Goal: Task Accomplishment & Management: Manage account settings

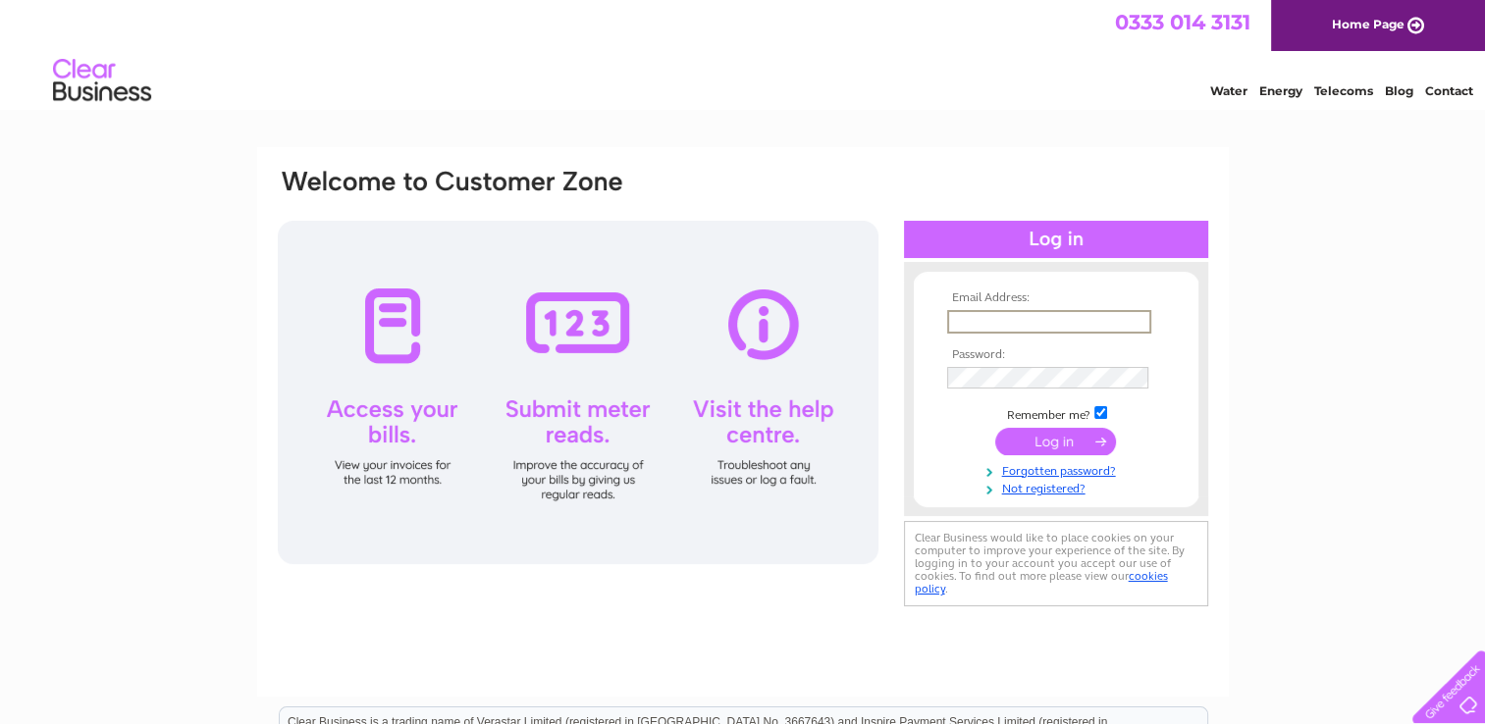
click at [963, 312] on input "text" at bounding box center [1049, 322] width 204 height 24
type input "[EMAIL_ADDRESS][DOMAIN_NAME]"
click at [1046, 440] on input "submit" at bounding box center [1055, 440] width 121 height 27
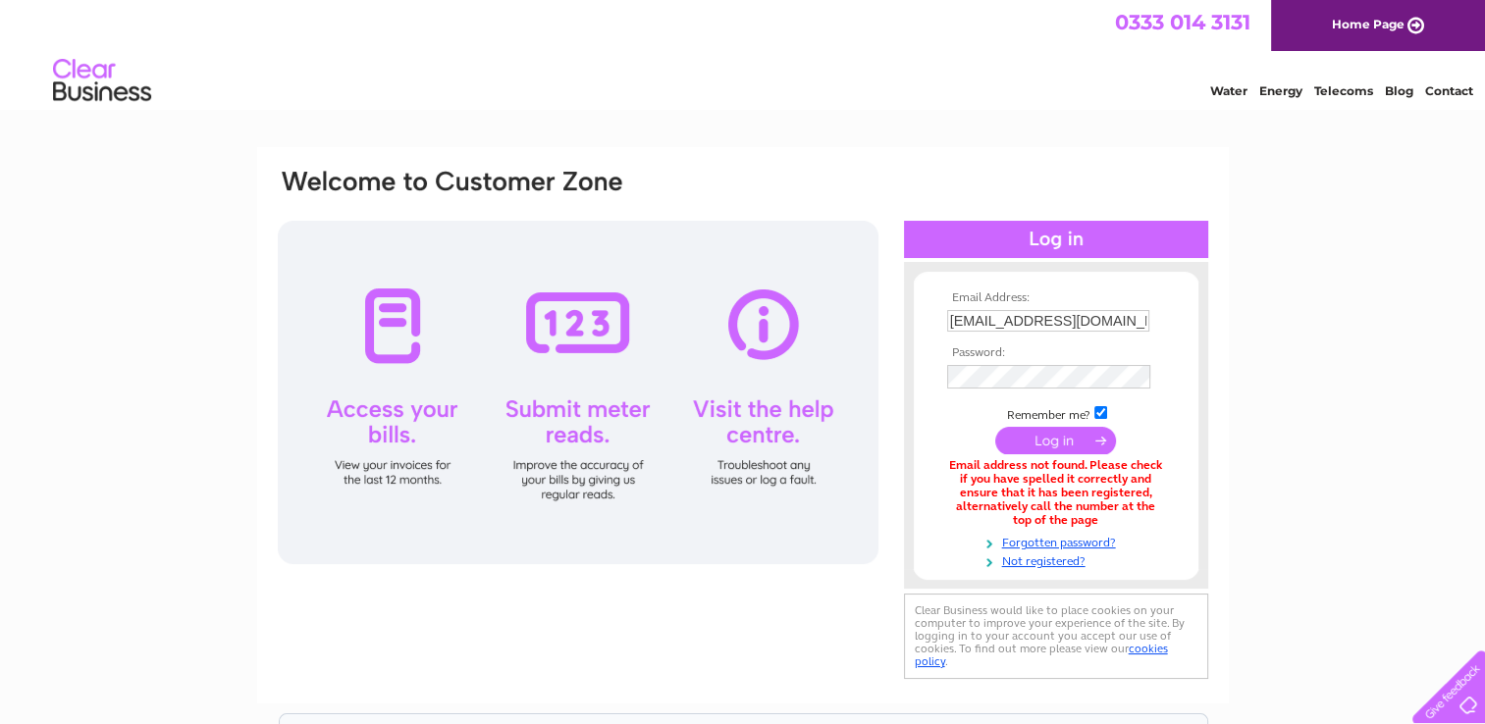
click at [1046, 450] on input "submit" at bounding box center [1055, 440] width 121 height 27
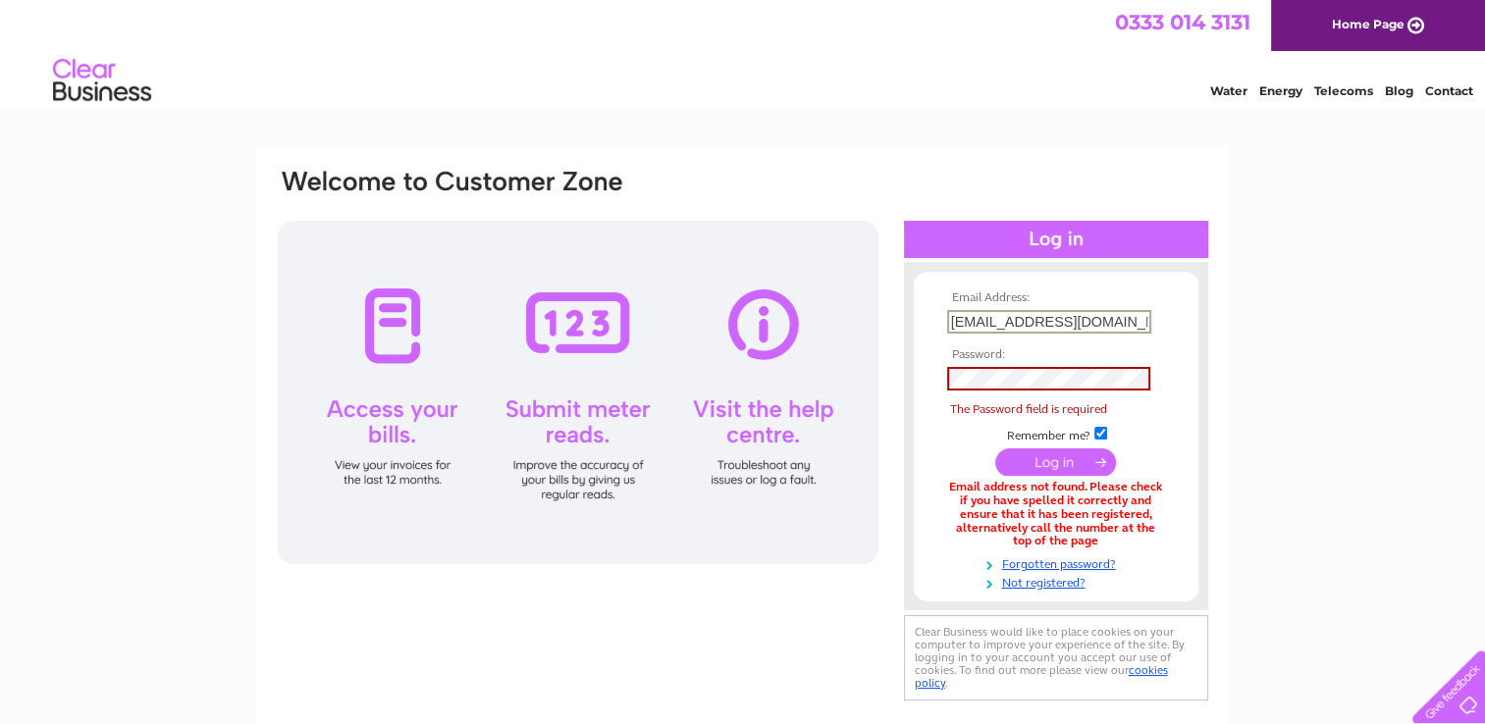
click at [1083, 324] on input "[EMAIL_ADDRESS][DOMAIN_NAME]" at bounding box center [1049, 322] width 204 height 24
click at [1124, 314] on input "[EMAIL_ADDRESS][DOMAIN_NAME]" at bounding box center [1049, 322] width 204 height 24
type input "mamolyneux2275@yahoo.co.uk"
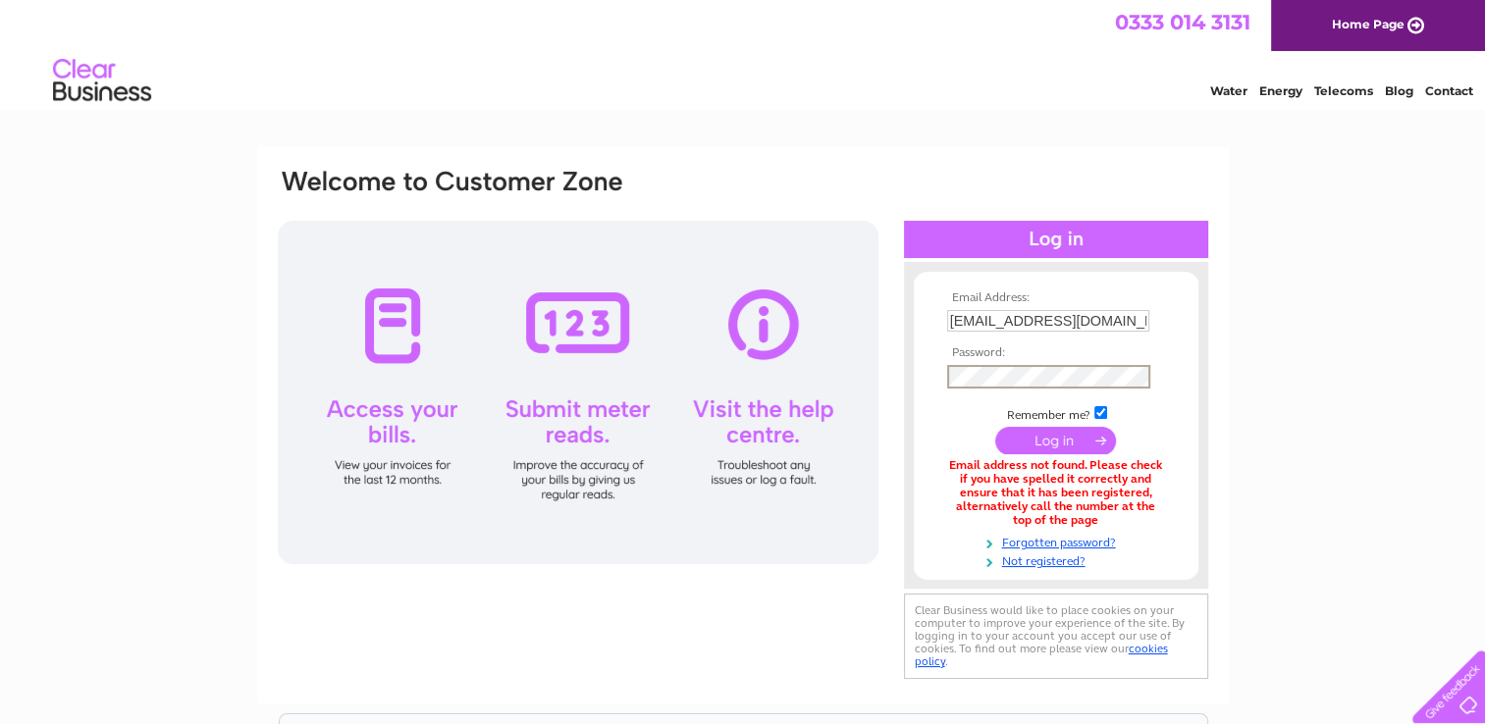
click at [1071, 431] on input "submit" at bounding box center [1055, 440] width 121 height 27
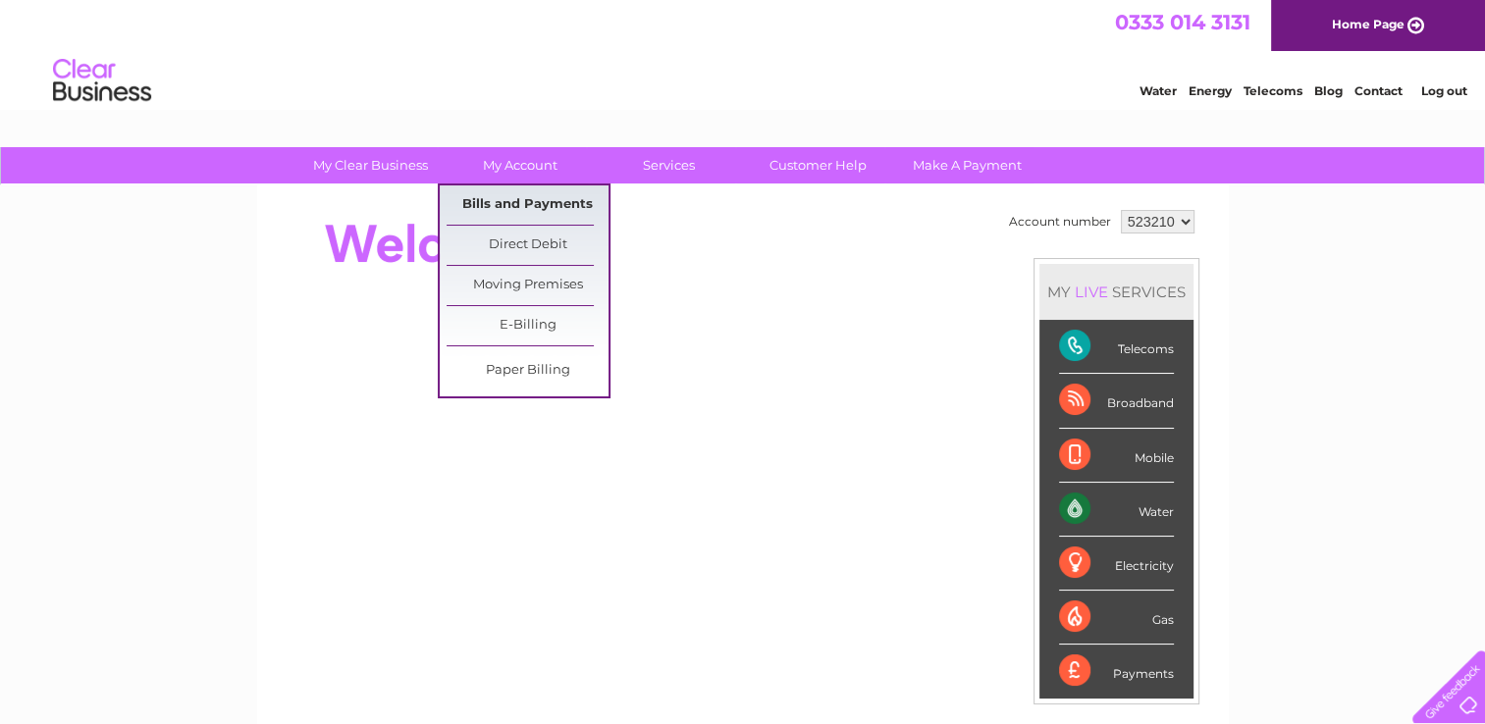
click at [553, 214] on link "Bills and Payments" at bounding box center [527, 204] width 162 height 39
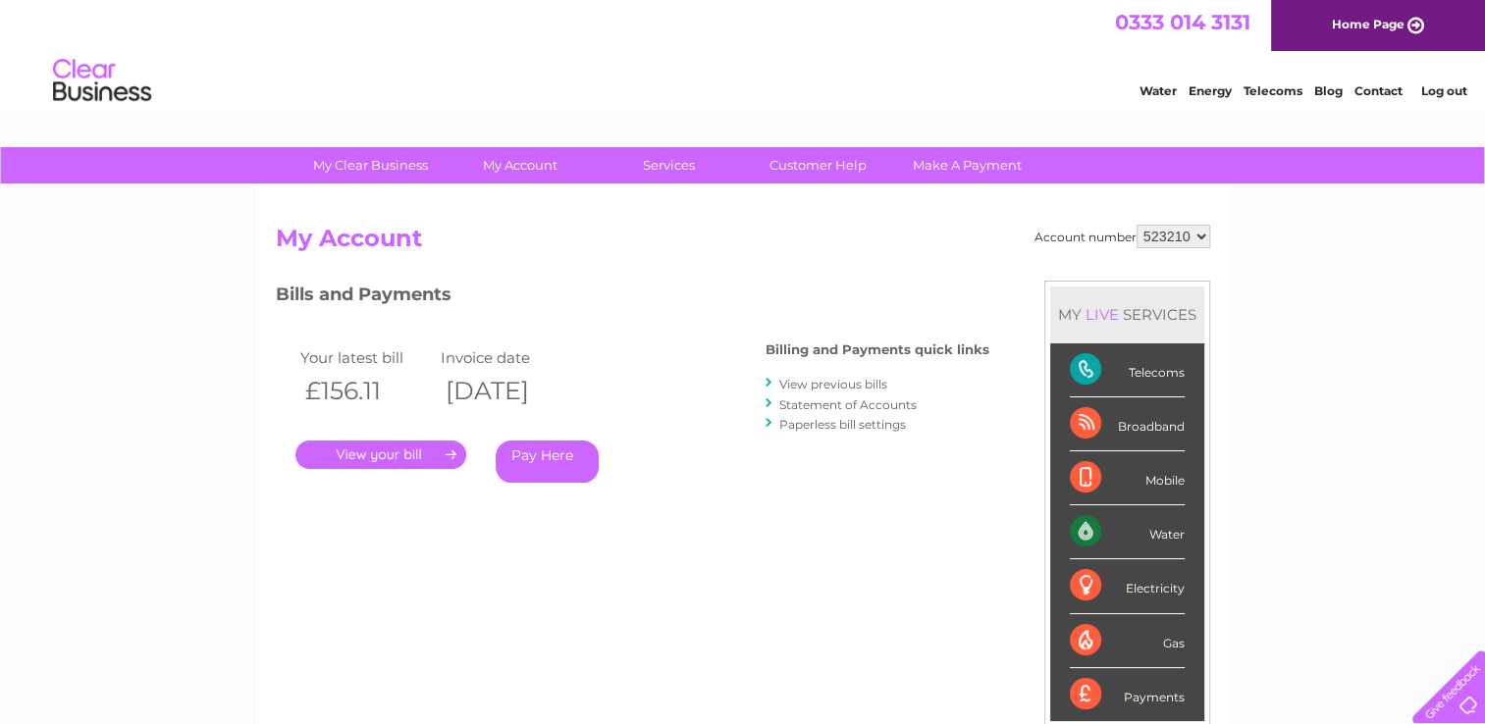
click at [856, 383] on link "View previous bills" at bounding box center [833, 384] width 108 height 15
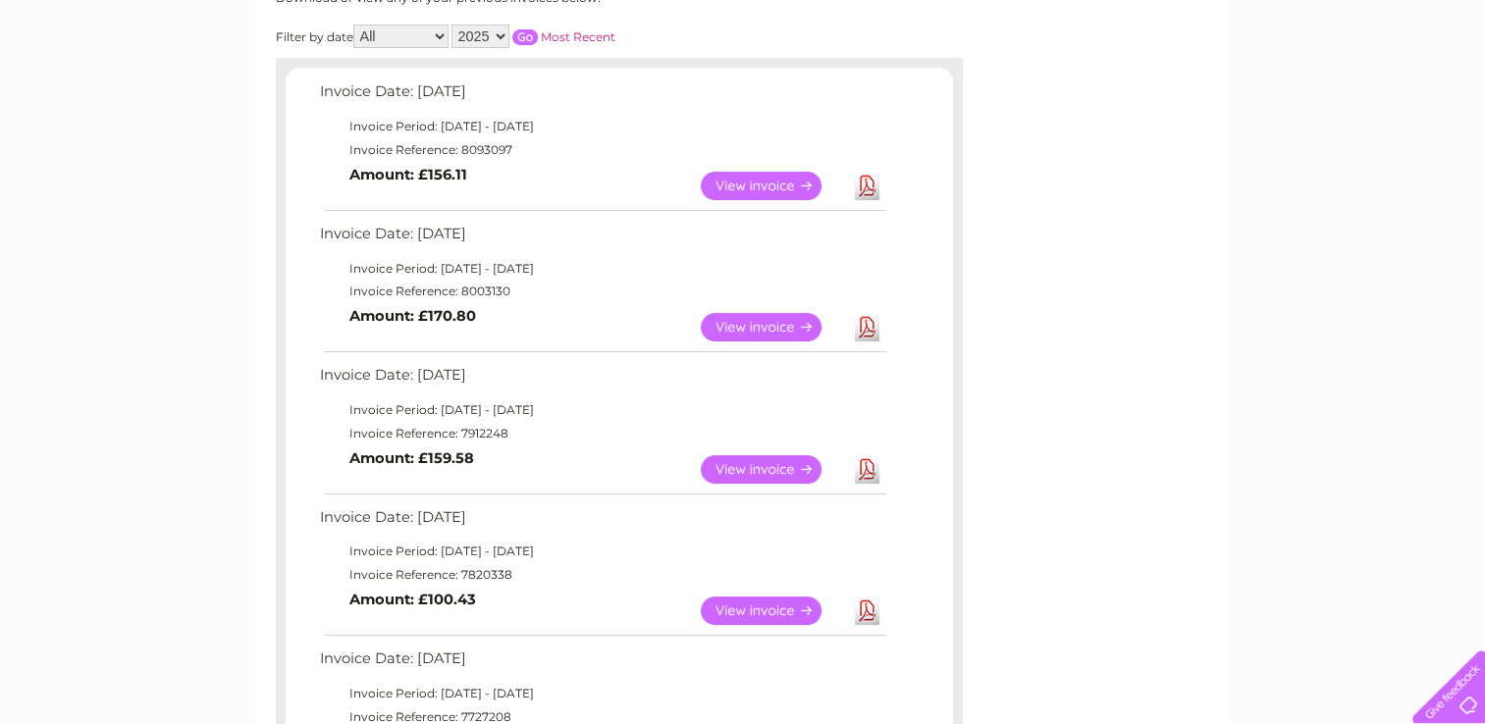
scroll to position [288, 0]
click at [865, 461] on link "Download" at bounding box center [867, 470] width 25 height 28
click at [867, 331] on link "Download" at bounding box center [867, 328] width 25 height 28
click at [863, 176] on link "Download" at bounding box center [867, 187] width 25 height 28
